Goal: Transaction & Acquisition: Complete application form

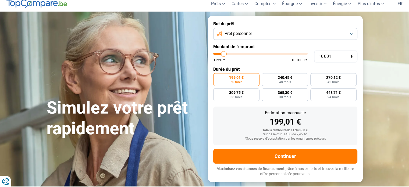
scroll to position [18, 0]
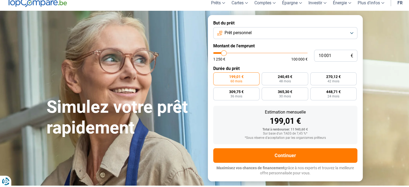
type input "38 250"
type input "38250"
click at [249, 54] on input "range" at bounding box center [260, 53] width 94 height 2
radio input "false"
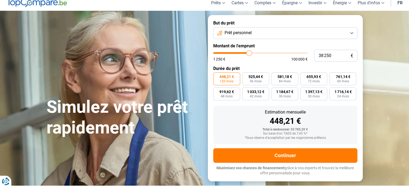
scroll to position [7, 0]
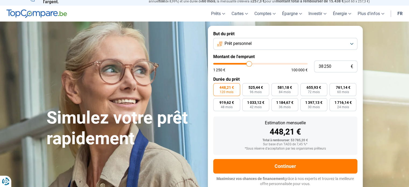
click at [249, 54] on form "But du prêt Prêt personnel Montant de l'emprunt 38 250 € 1 250 € 100 000 € Duré…" at bounding box center [285, 109] width 155 height 166
click at [255, 57] on label "Montant de l'emprunt" at bounding box center [285, 56] width 144 height 5
type input "45 250"
type input "45250"
click at [255, 63] on input "range" at bounding box center [260, 64] width 94 height 2
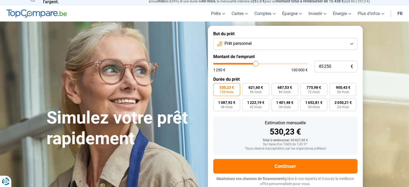
type input "38 500"
type input "38500"
click at [249, 63] on input "range" at bounding box center [260, 64] width 94 height 2
click at [252, 63] on input "range" at bounding box center [260, 64] width 94 height 2
type input "45 000"
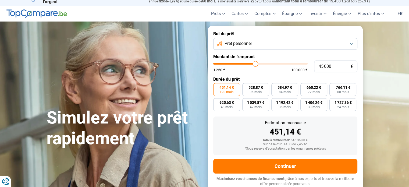
type input "45000"
click at [255, 63] on input "range" at bounding box center [260, 64] width 94 height 2
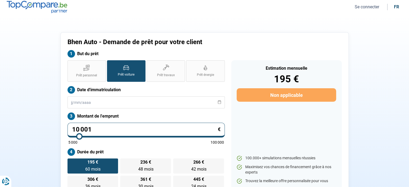
click at [376, 5] on button "Se connecter" at bounding box center [367, 7] width 28 height 6
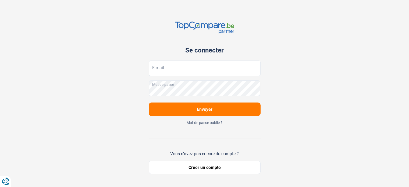
click at [199, 167] on button "Créer un compte" at bounding box center [205, 167] width 112 height 13
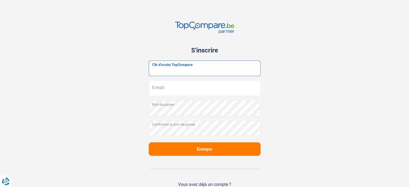
click at [176, 73] on input "Clé d'accès TopCompare" at bounding box center [205, 69] width 112 height 16
paste input "JrbfN@tcB24"
type input "JrbfN@tcB24"
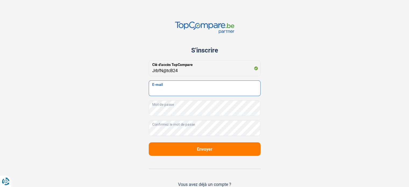
click at [172, 84] on input "E-mail" at bounding box center [205, 88] width 112 height 16
type input "bhenautoasse@gmail.com"
click at [185, 148] on button "Envoyer" at bounding box center [205, 148] width 112 height 13
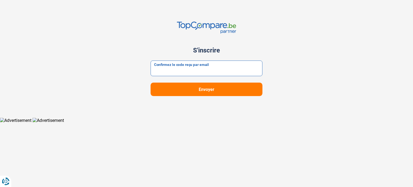
click at [159, 70] on input "Confirmez le code reçu par email" at bounding box center [207, 69] width 112 height 16
paste input "004606"
type input "004606"
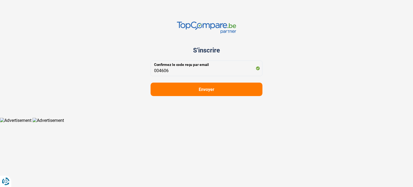
click at [180, 83] on button "Envoyer" at bounding box center [207, 89] width 112 height 13
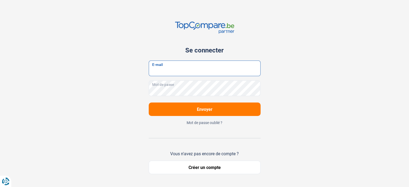
type input "bhenautoasse@gmail.com"
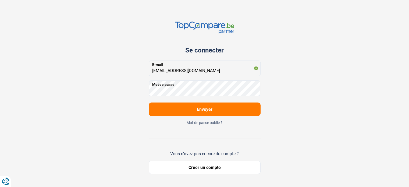
click at [194, 107] on button "Envoyer" at bounding box center [205, 108] width 112 height 13
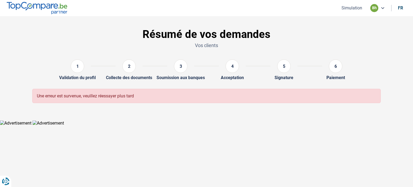
click at [80, 67] on div "1" at bounding box center [77, 65] width 13 height 13
click at [53, 8] on img at bounding box center [37, 8] width 61 height 12
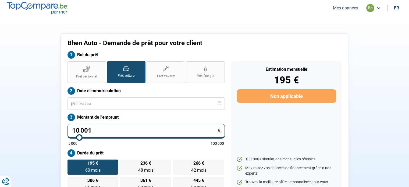
click at [372, 7] on div "bh" at bounding box center [370, 8] width 8 height 8
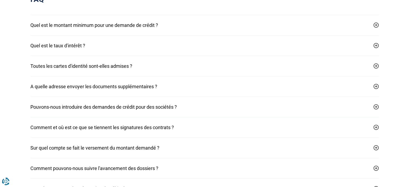
scroll to position [543, 0]
click at [119, 21] on button "Quel est le montant minimum pour une demande de crédit ?" at bounding box center [204, 25] width 348 height 20
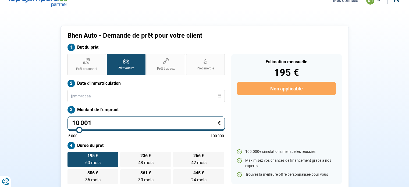
scroll to position [0, 0]
